Goal: Task Accomplishment & Management: Use online tool/utility

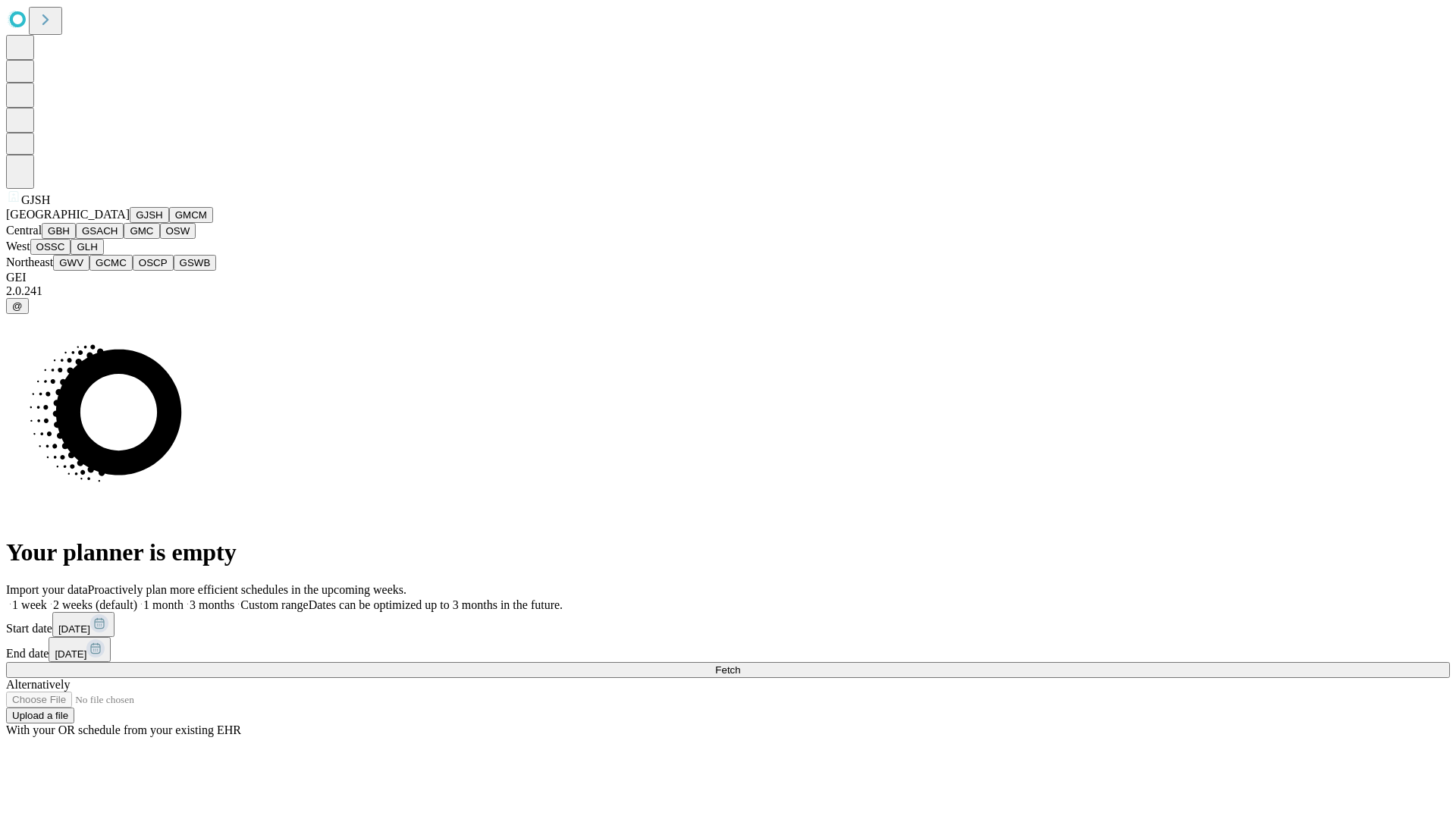
click at [130, 223] on button "GJSH" at bounding box center [149, 215] width 40 height 16
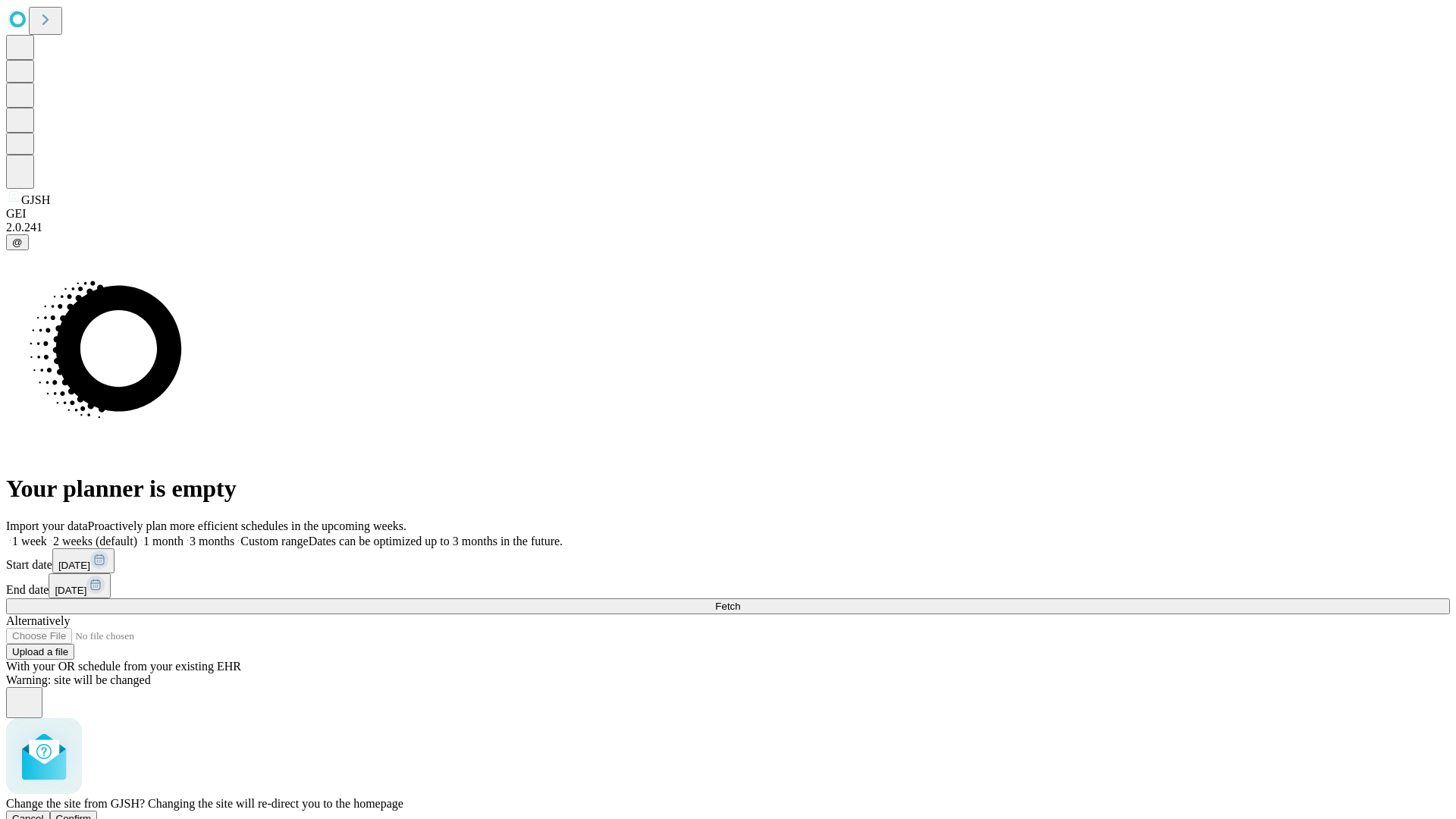
click at [92, 813] on span "Confirm" at bounding box center [74, 818] width 36 height 11
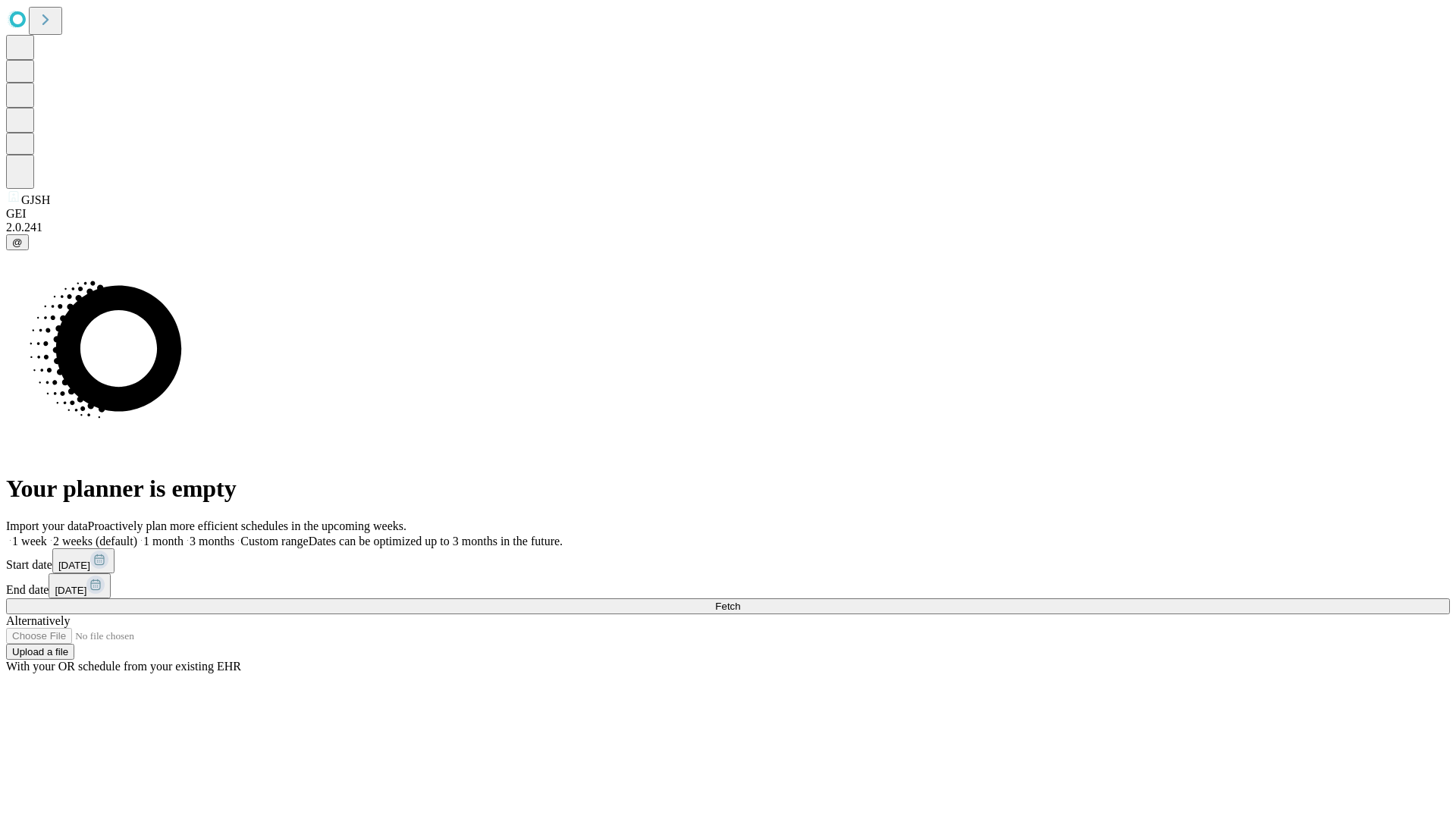
click at [137, 535] on label "2 weeks (default)" at bounding box center [92, 541] width 90 height 13
click at [740, 600] on span "Fetch" at bounding box center [727, 606] width 25 height 11
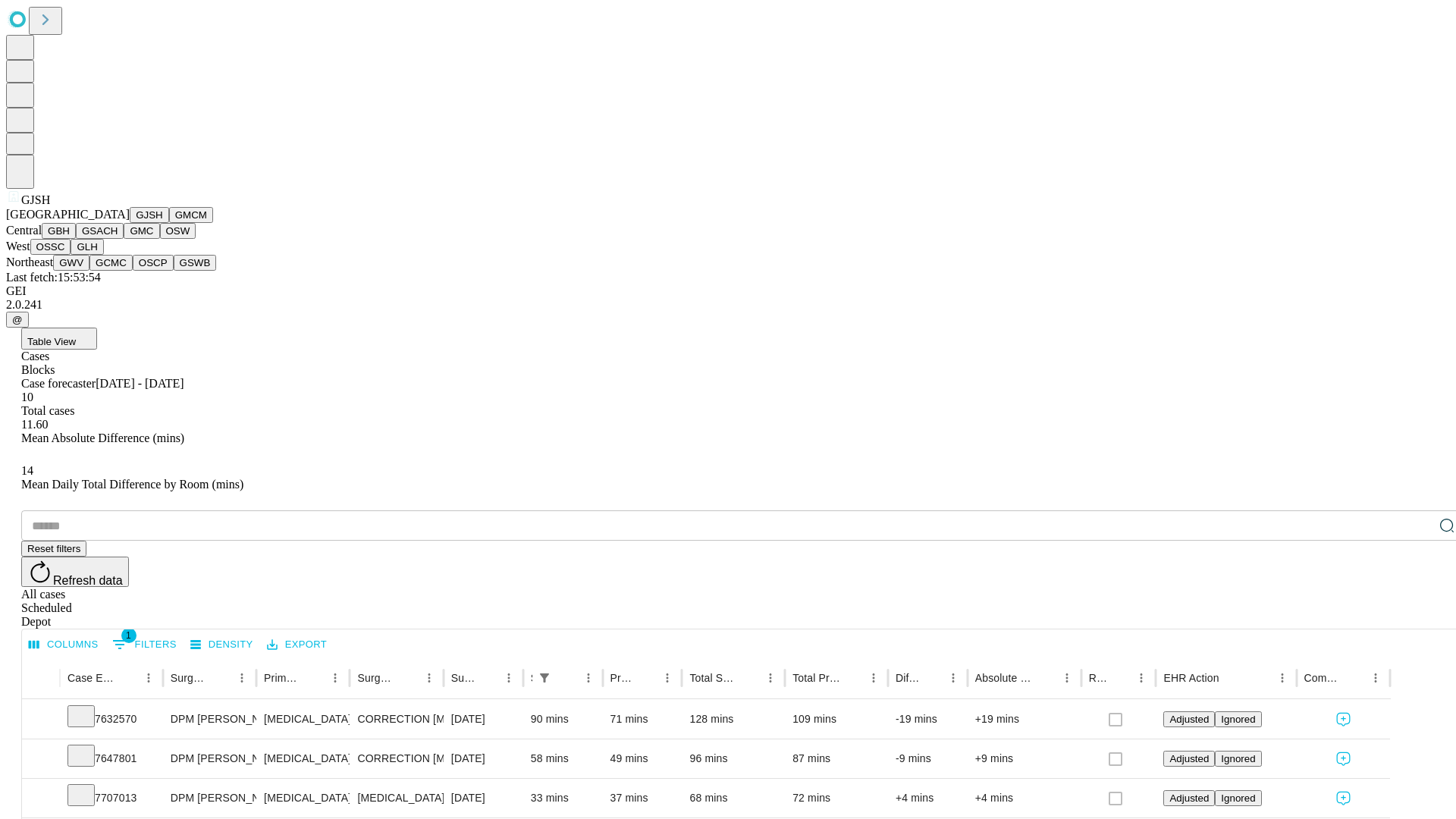
click at [169, 223] on button "GMCM" at bounding box center [191, 215] width 44 height 16
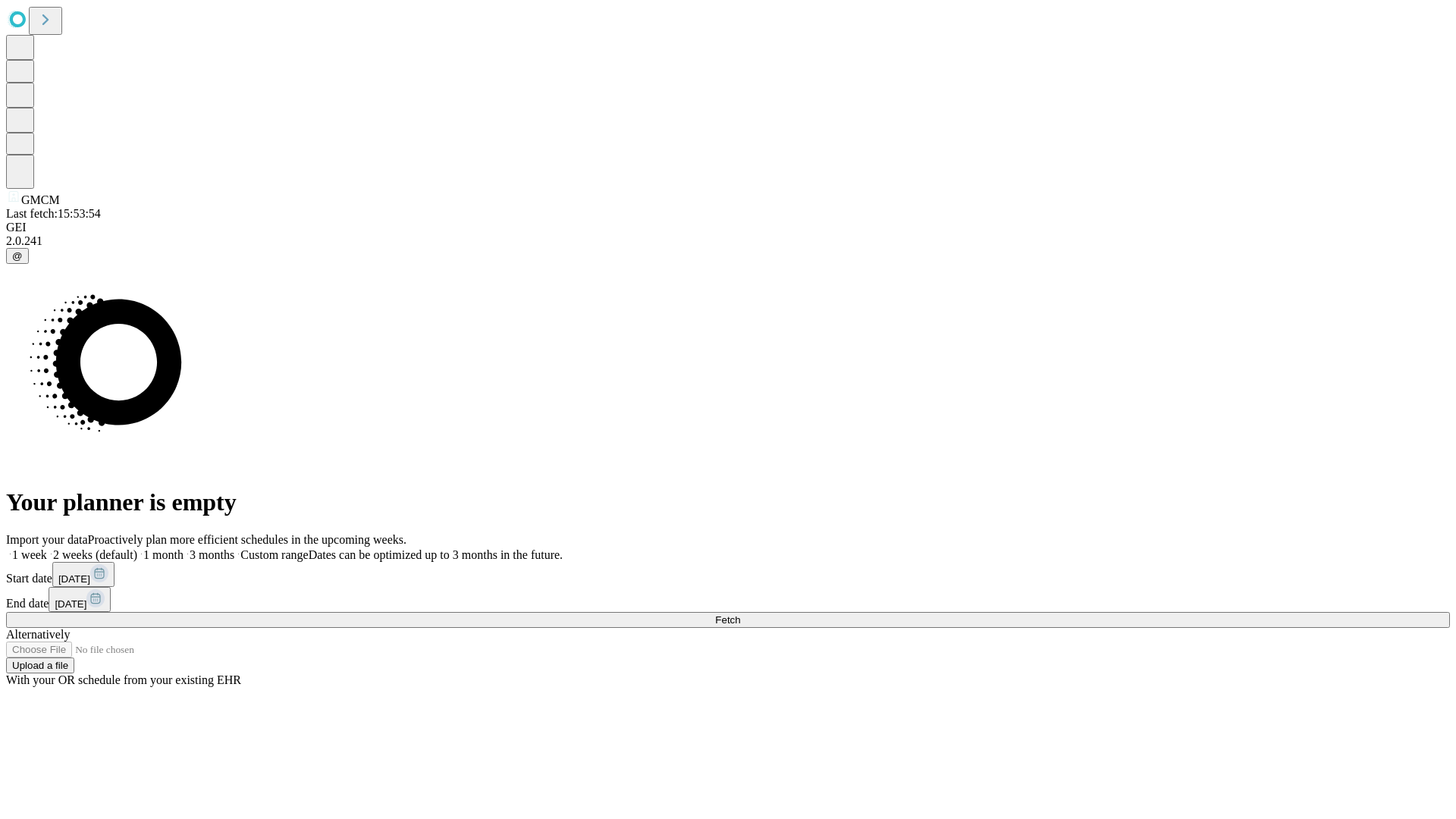
click at [137, 548] on label "2 weeks (default)" at bounding box center [92, 554] width 90 height 13
click at [740, 614] on span "Fetch" at bounding box center [727, 620] width 25 height 11
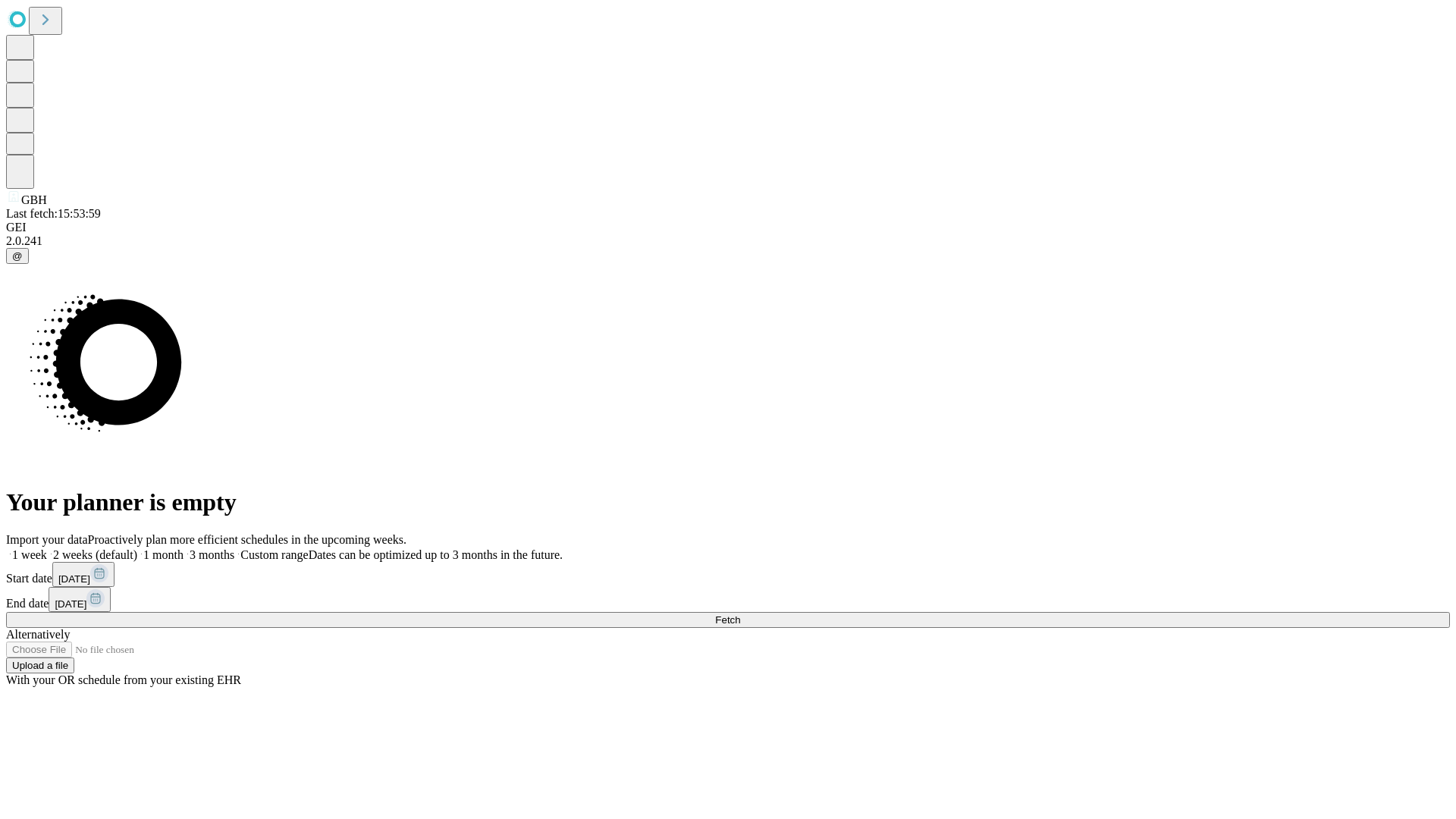
click at [137, 548] on label "2 weeks (default)" at bounding box center [92, 554] width 90 height 13
click at [740, 614] on span "Fetch" at bounding box center [727, 620] width 25 height 11
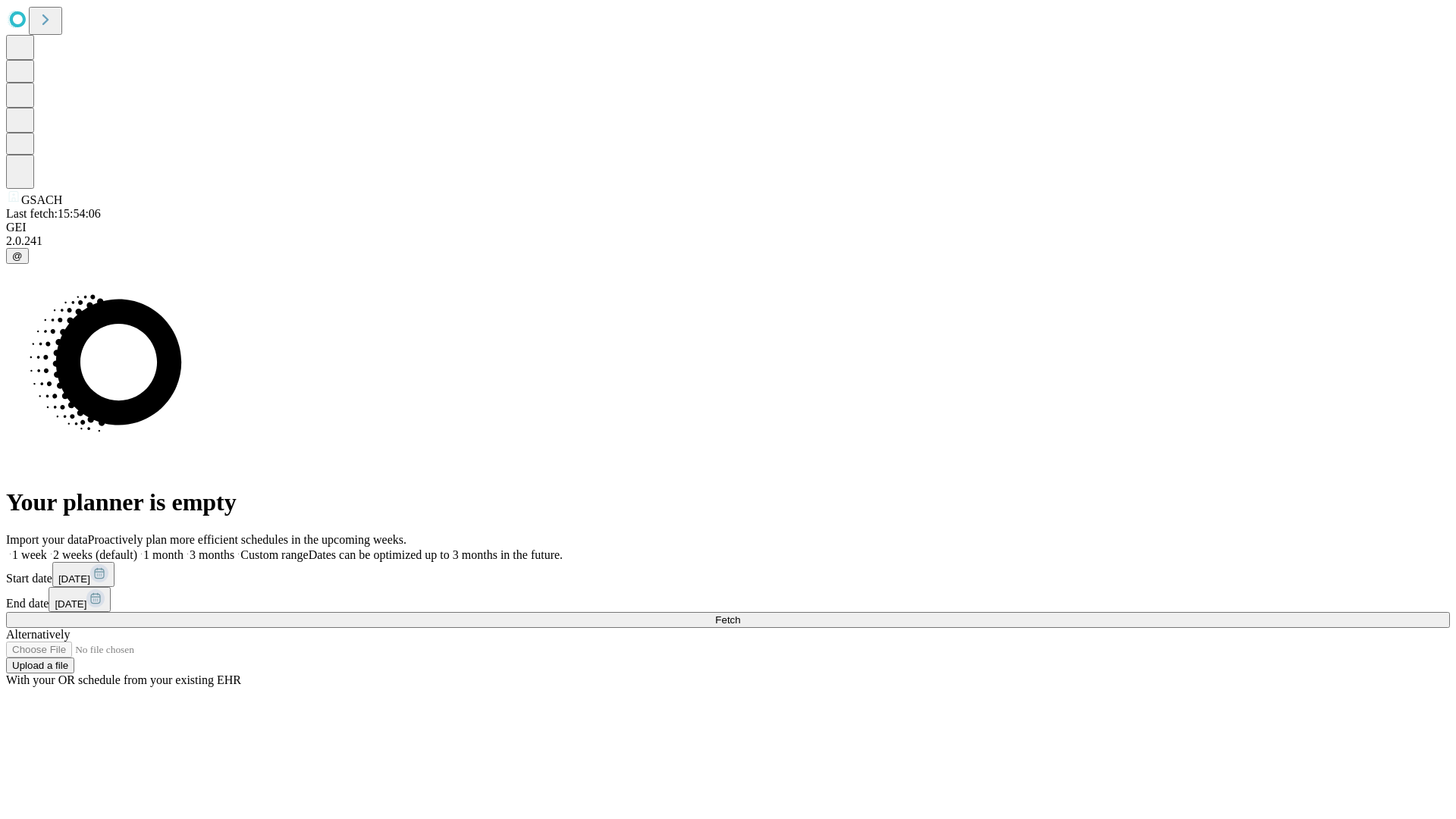
click at [137, 548] on label "2 weeks (default)" at bounding box center [92, 554] width 90 height 13
click at [740, 614] on span "Fetch" at bounding box center [727, 620] width 25 height 11
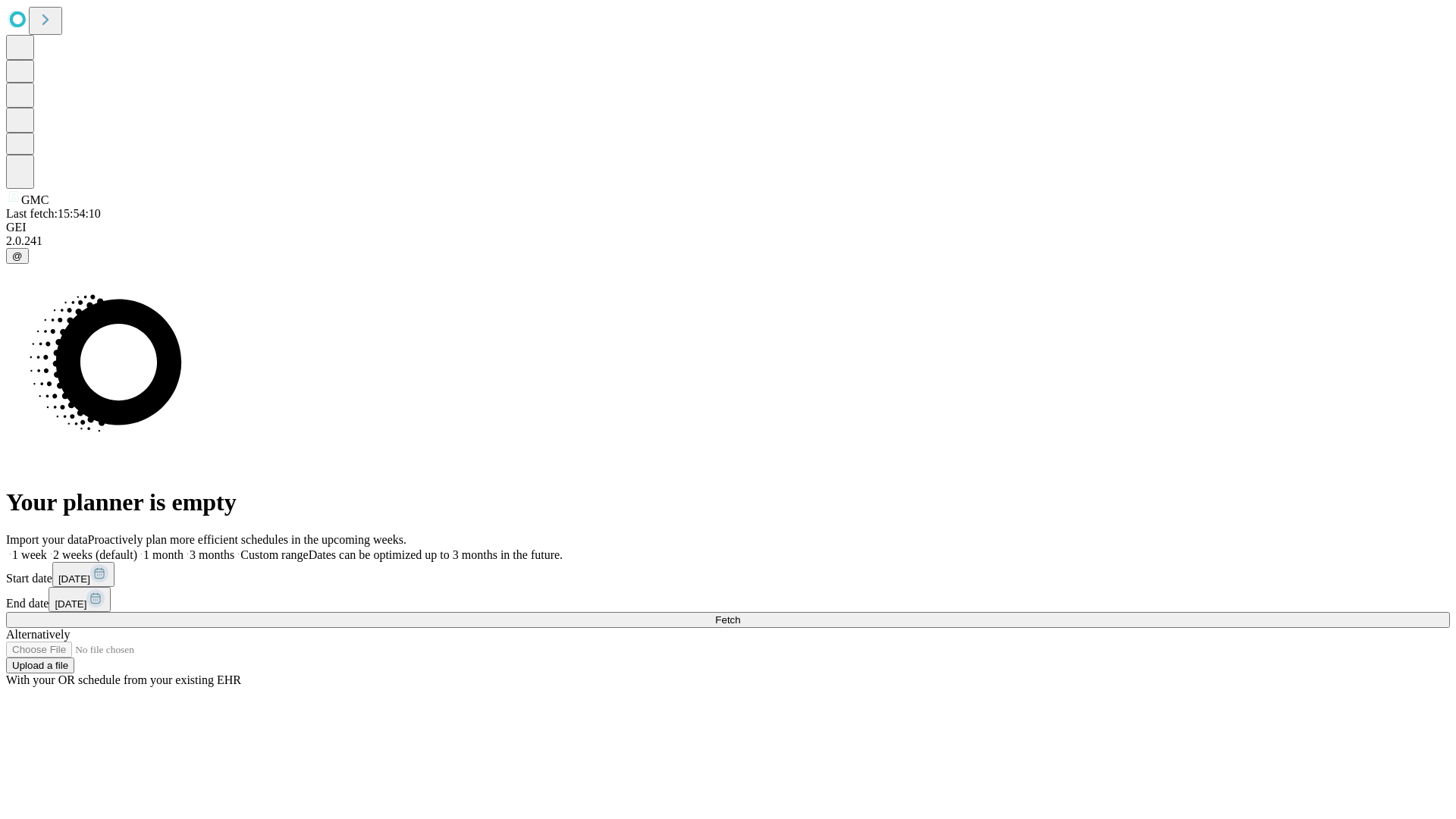
click at [137, 548] on label "2 weeks (default)" at bounding box center [92, 554] width 90 height 13
click at [740, 614] on span "Fetch" at bounding box center [727, 620] width 25 height 11
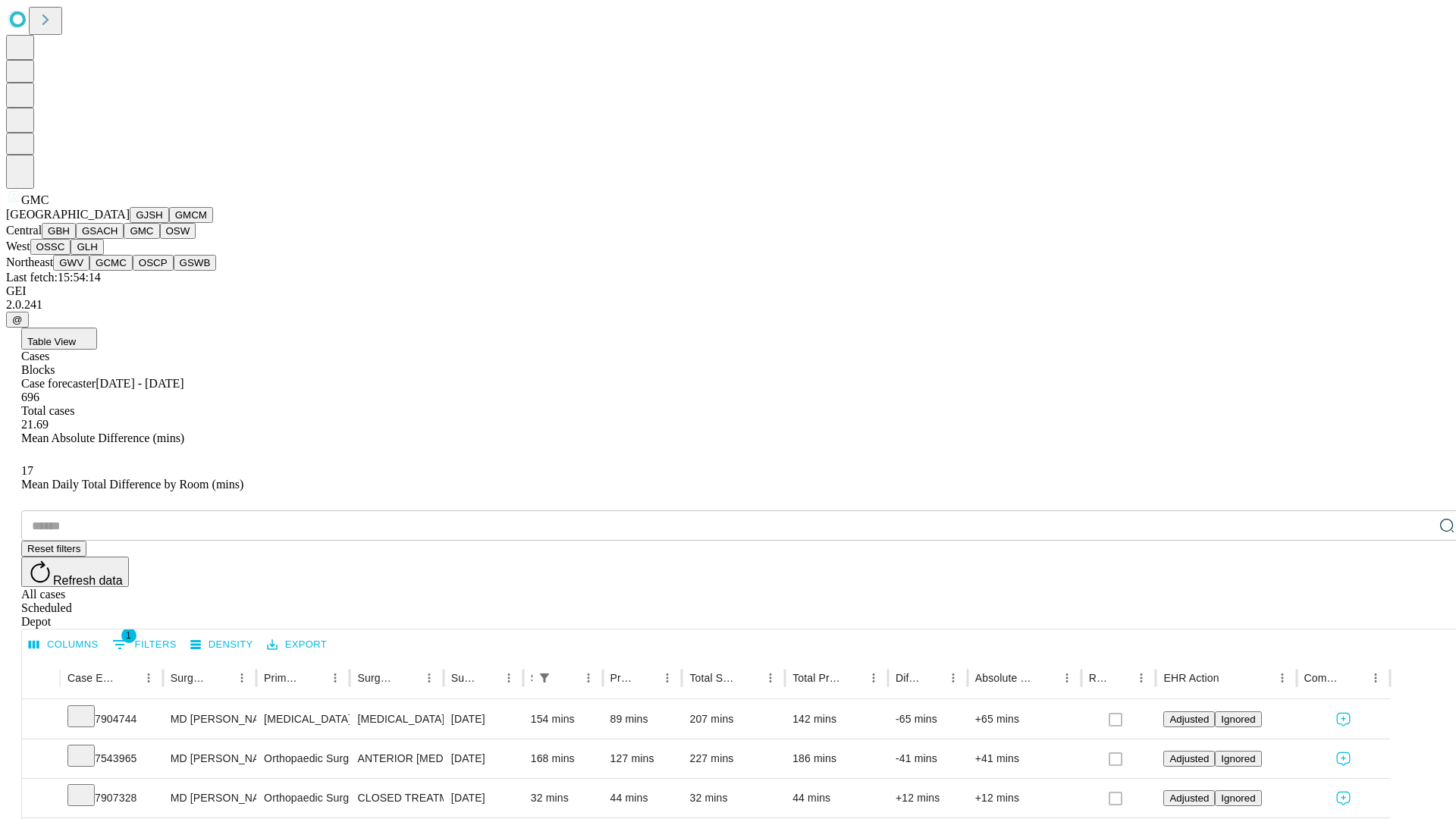
click at [160, 239] on button "OSW" at bounding box center [178, 231] width 36 height 16
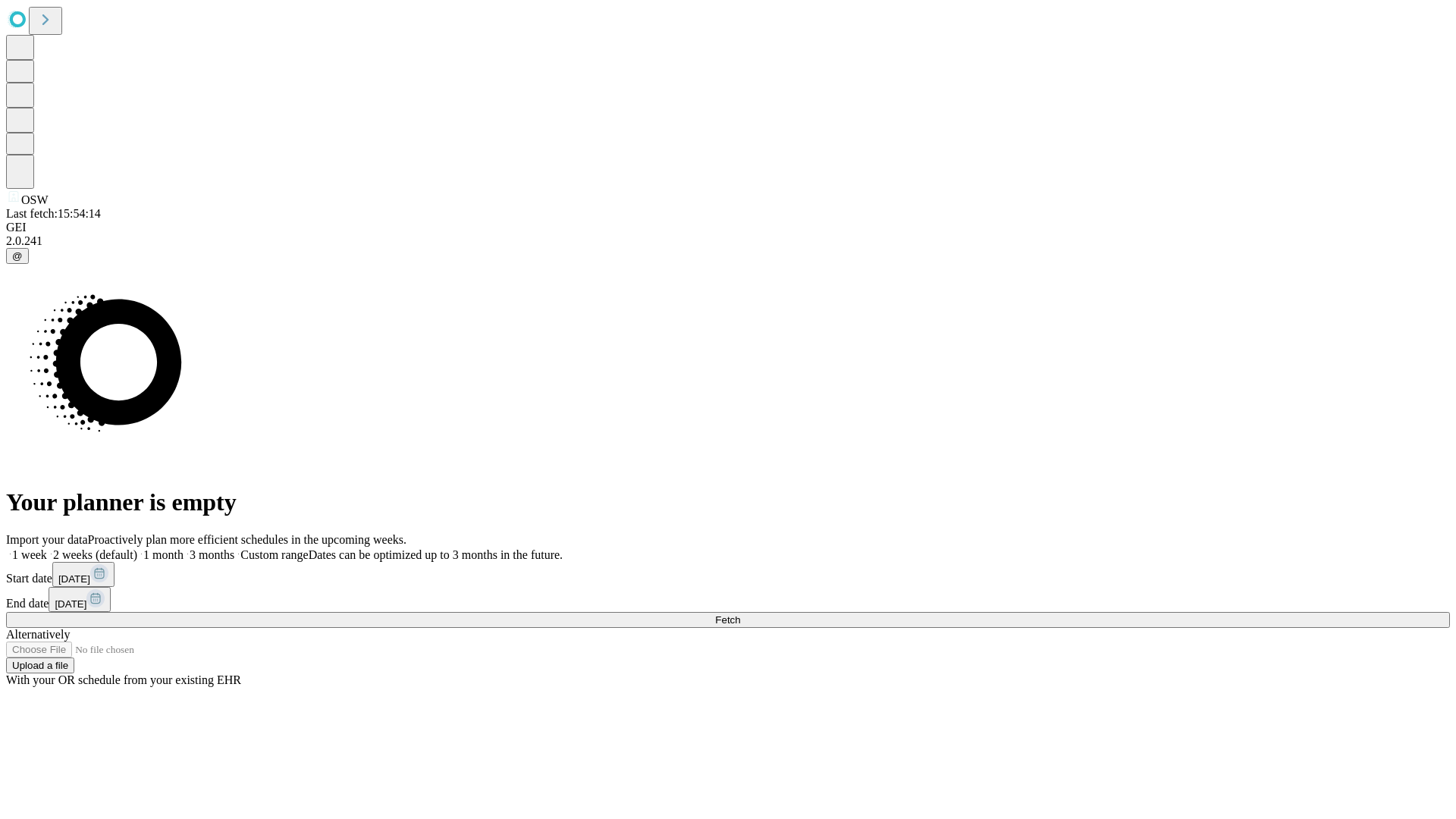
click at [137, 548] on label "2 weeks (default)" at bounding box center [92, 554] width 90 height 13
click at [740, 614] on span "Fetch" at bounding box center [727, 620] width 25 height 11
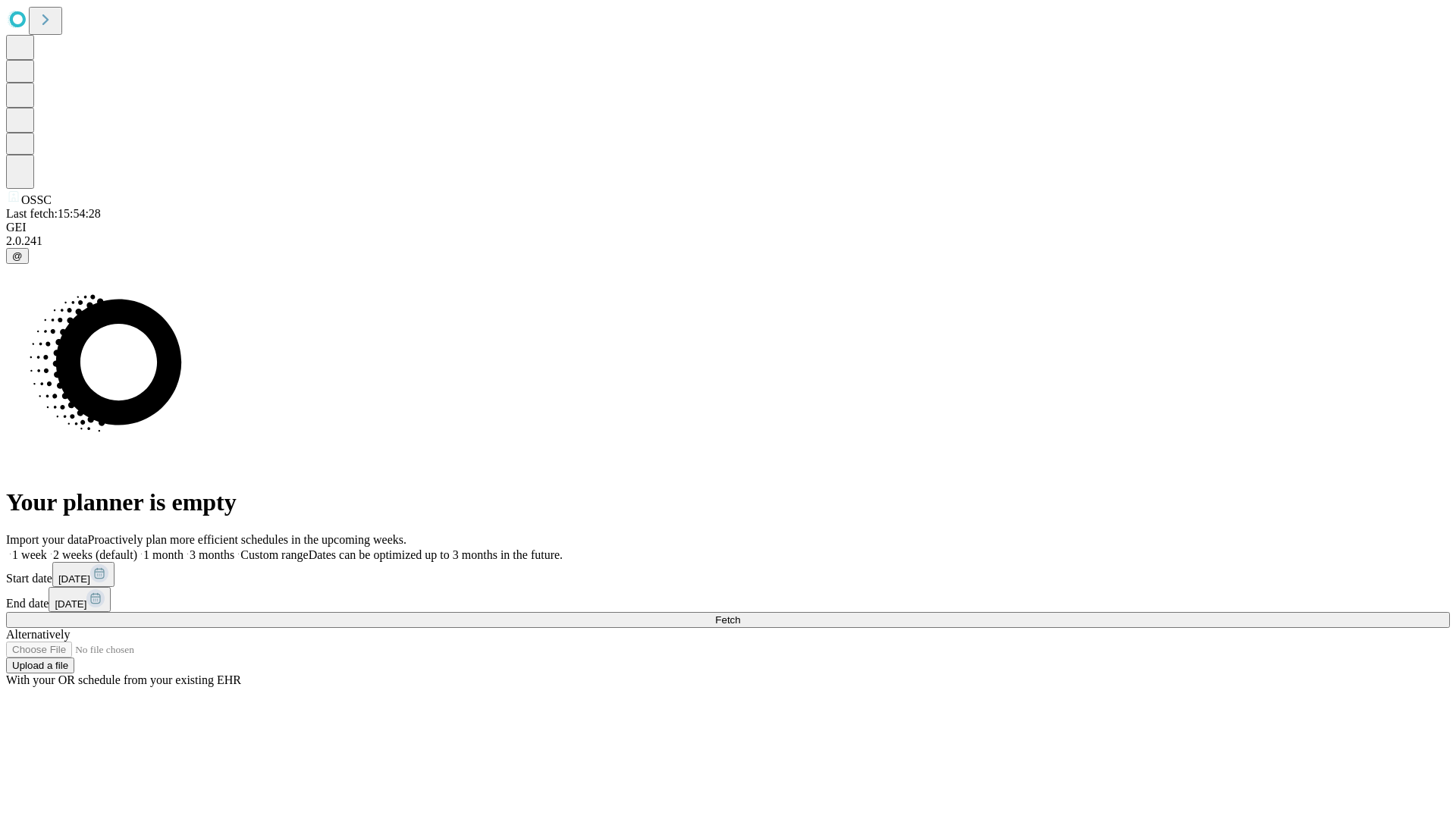
click at [137, 548] on label "2 weeks (default)" at bounding box center [92, 554] width 90 height 13
click at [740, 614] on span "Fetch" at bounding box center [727, 620] width 25 height 11
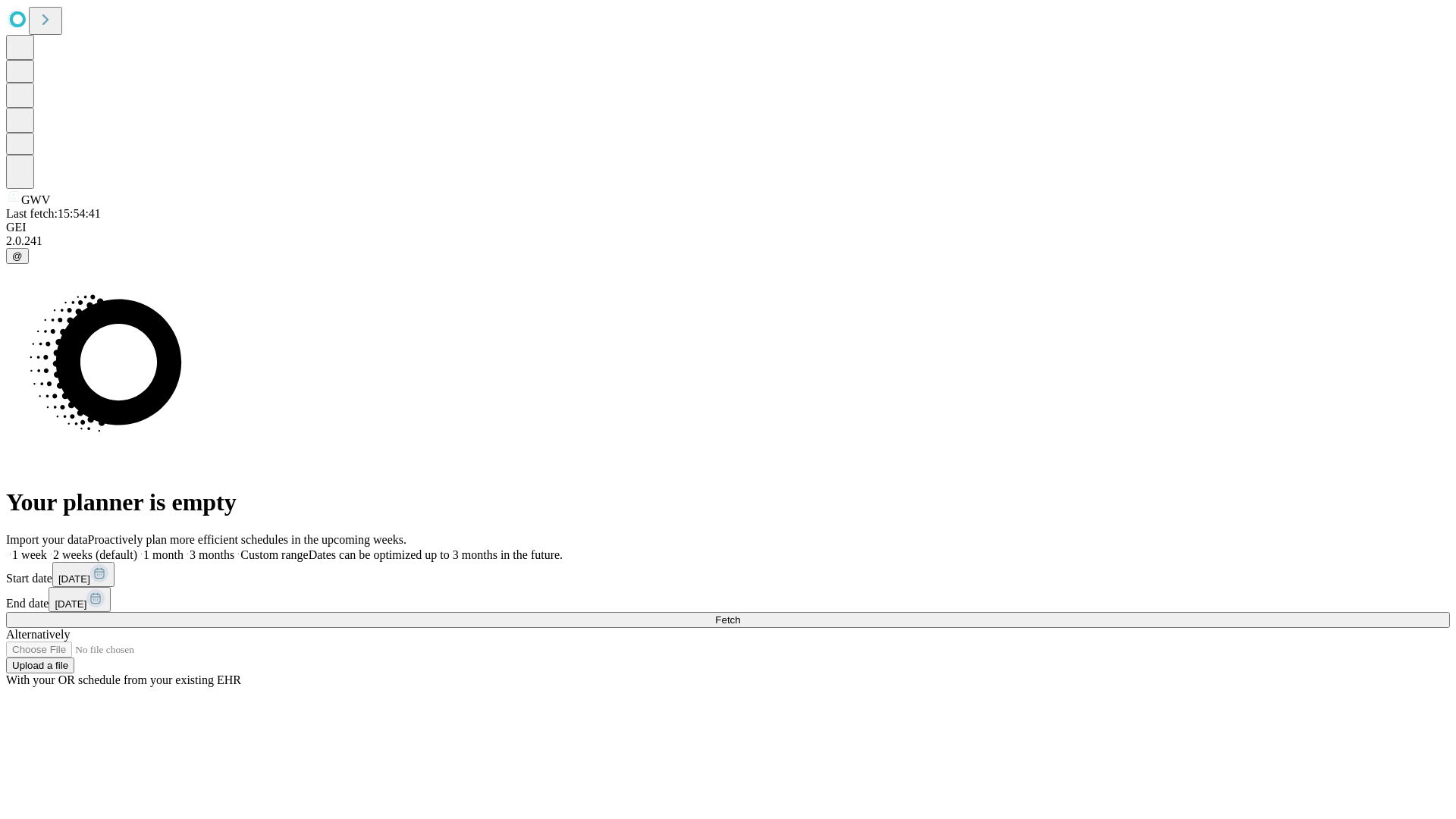
click at [137, 548] on label "2 weeks (default)" at bounding box center [92, 554] width 90 height 13
click at [740, 614] on span "Fetch" at bounding box center [727, 620] width 25 height 11
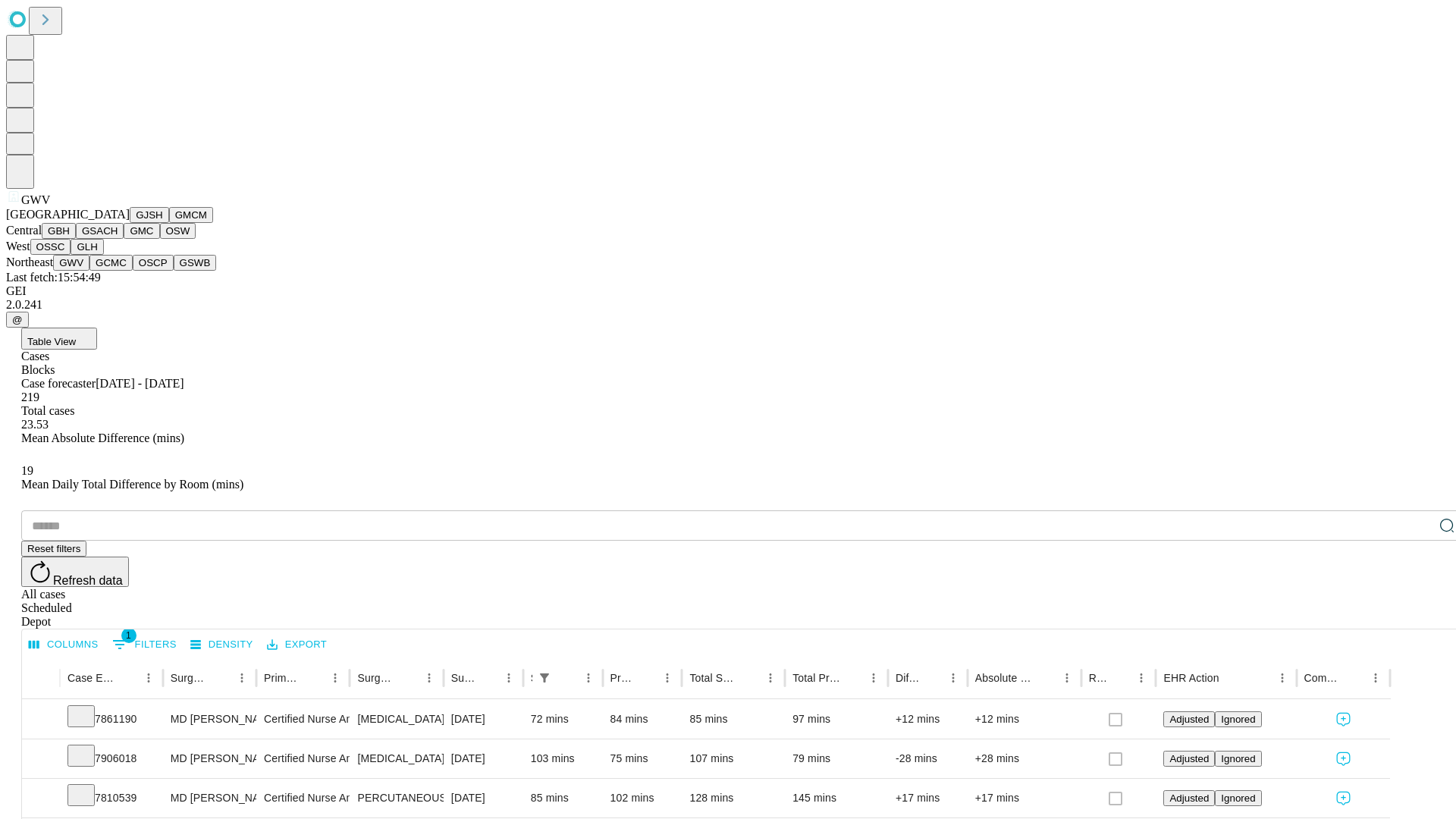
click at [118, 270] on button "GCMC" at bounding box center [111, 263] width 44 height 16
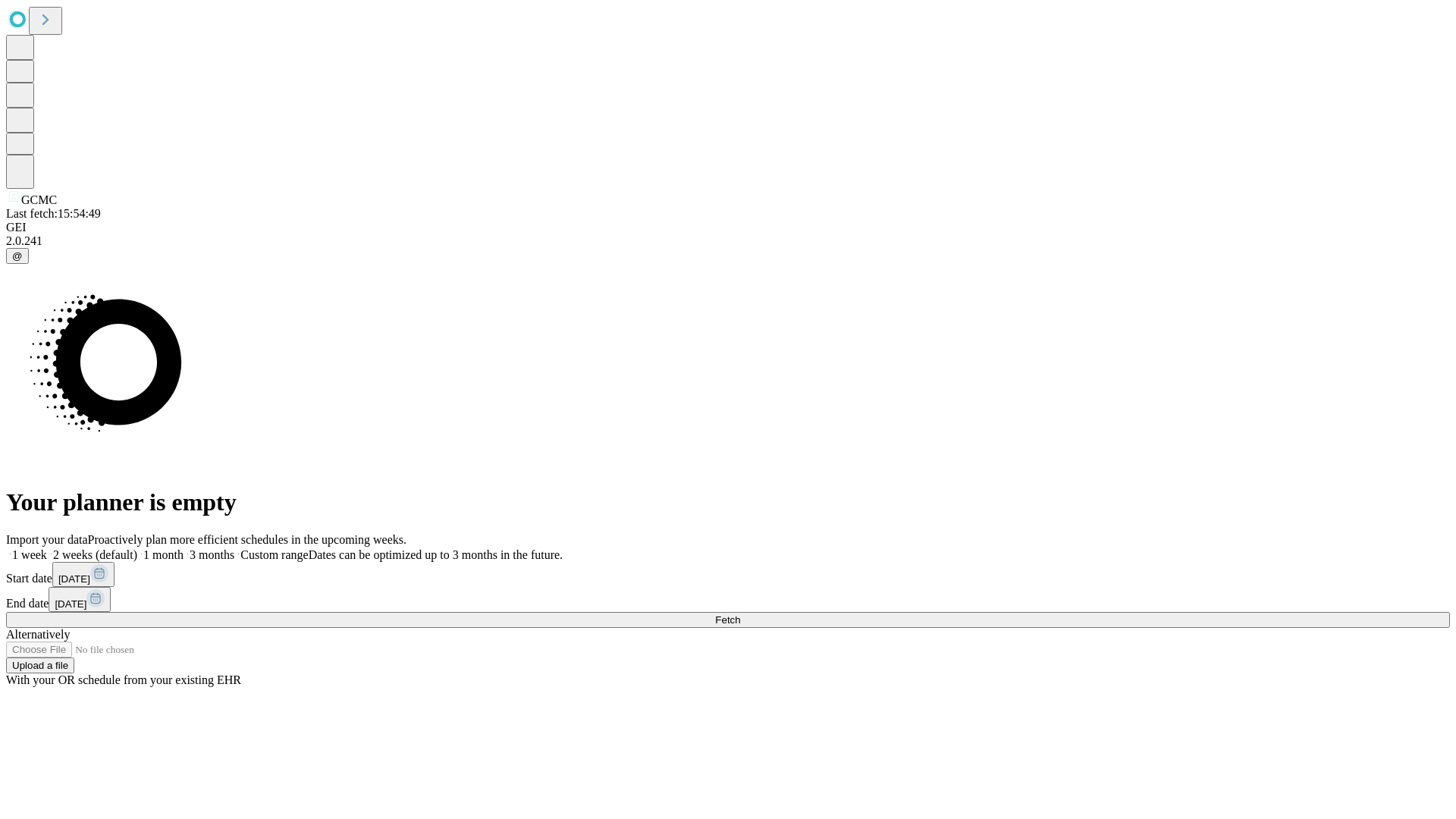
click at [137, 548] on label "2 weeks (default)" at bounding box center [92, 554] width 90 height 13
click at [740, 614] on span "Fetch" at bounding box center [727, 620] width 25 height 11
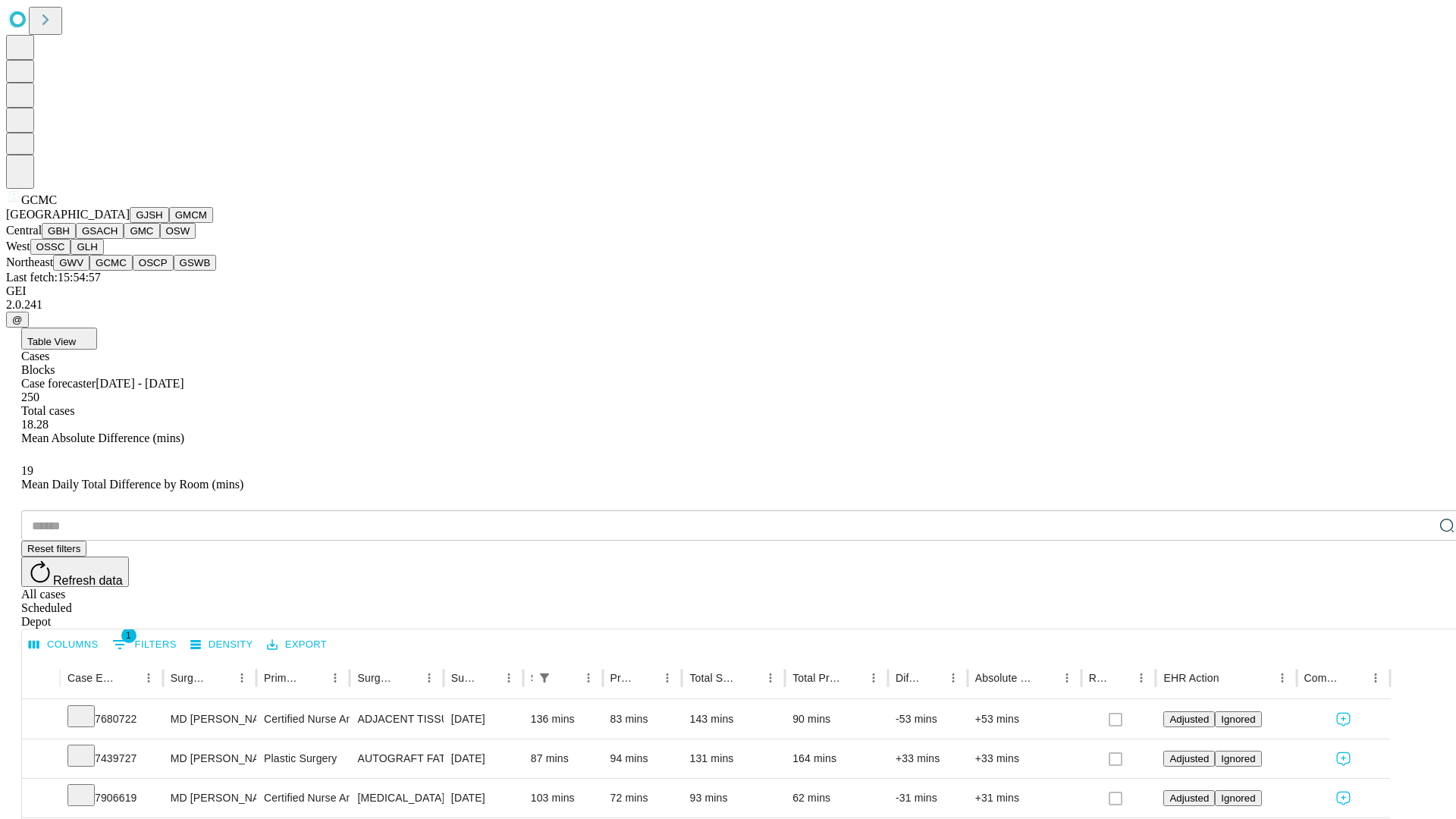
click at [132, 270] on button "OSCP" at bounding box center [153, 263] width 41 height 16
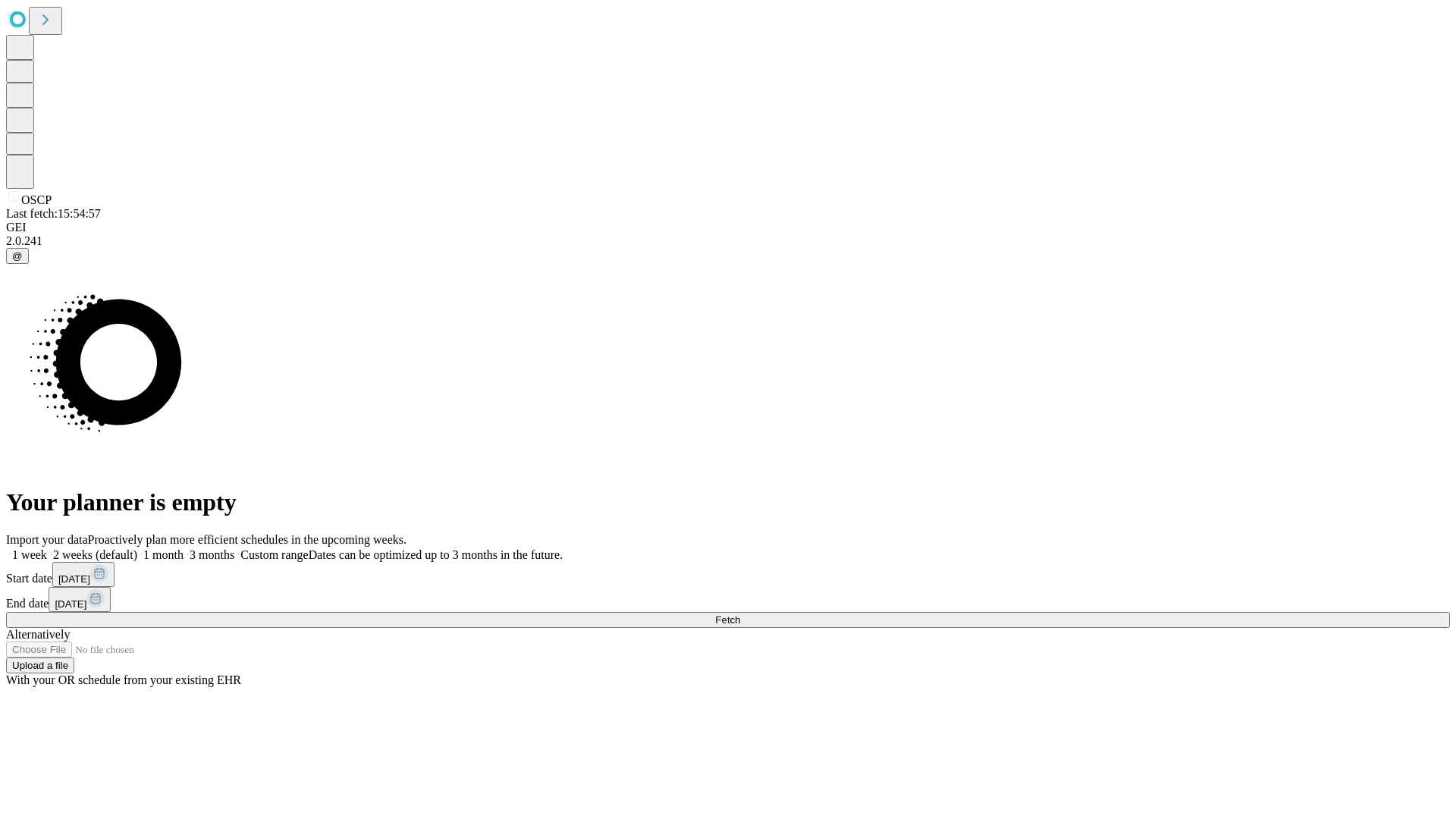
click at [137, 548] on label "2 weeks (default)" at bounding box center [92, 554] width 90 height 13
click at [740, 614] on span "Fetch" at bounding box center [727, 620] width 25 height 11
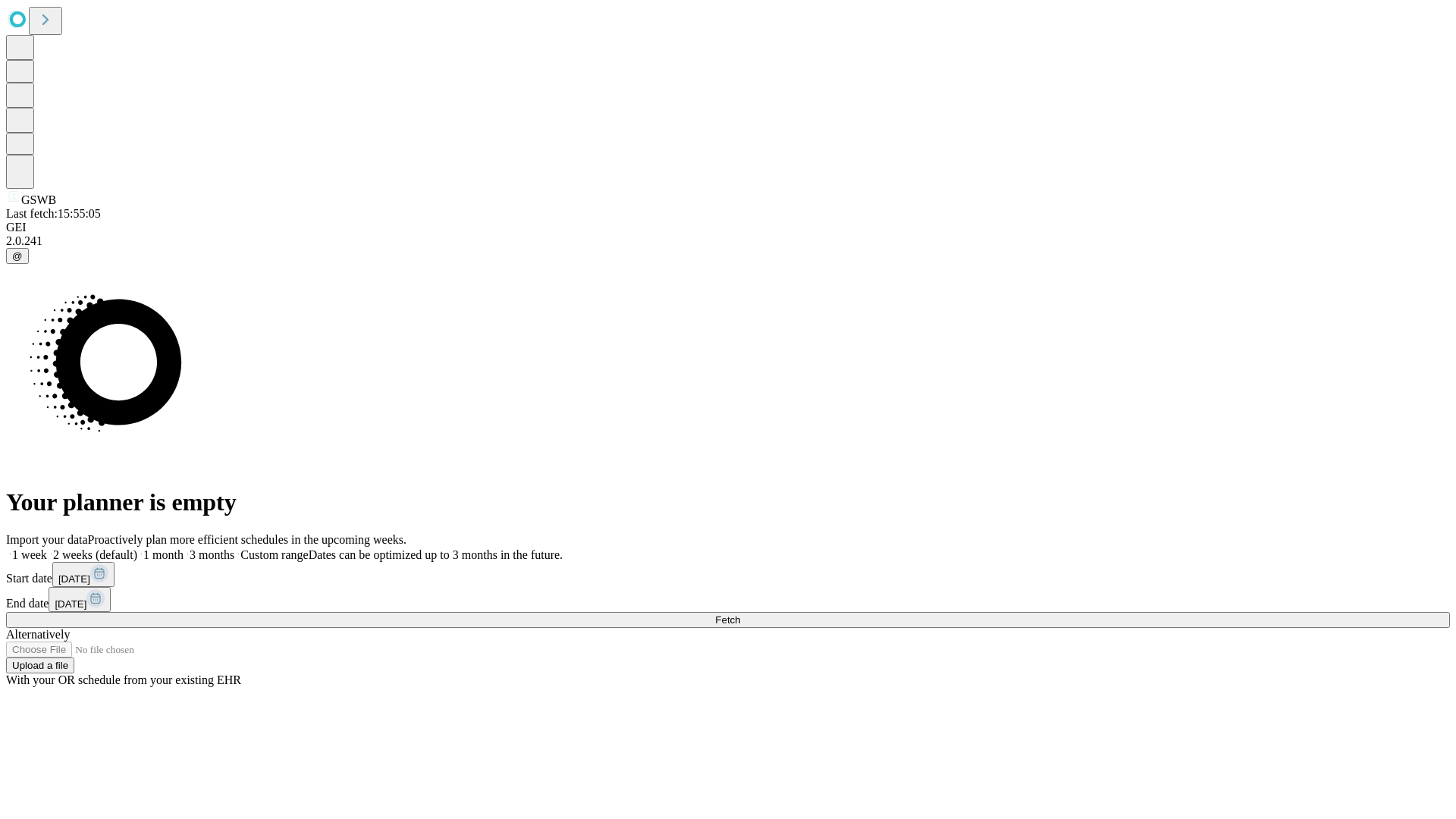
click at [137, 548] on label "2 weeks (default)" at bounding box center [92, 554] width 90 height 13
click at [740, 614] on span "Fetch" at bounding box center [727, 620] width 25 height 11
